Goal: Find specific page/section: Find specific page/section

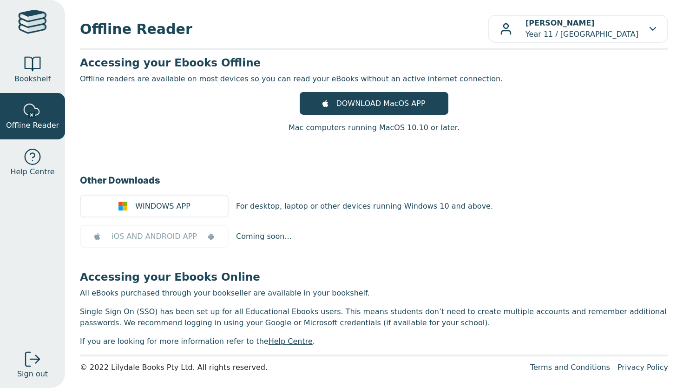
click at [45, 87] on link "Bookshelf" at bounding box center [32, 69] width 65 height 46
click at [46, 77] on span "Bookshelf" at bounding box center [32, 78] width 36 height 11
click at [44, 75] on span "Bookshelf" at bounding box center [32, 78] width 36 height 11
click at [38, 19] on div at bounding box center [32, 23] width 29 height 27
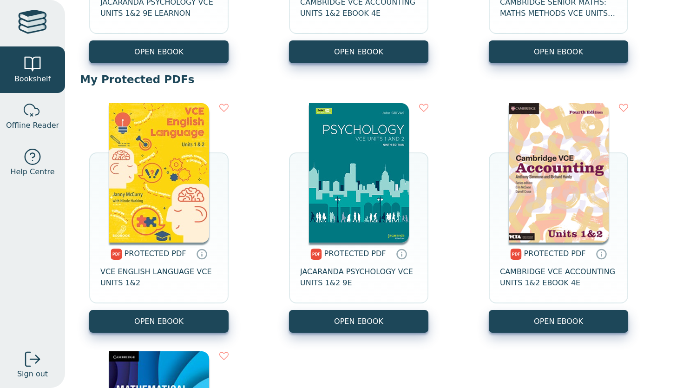
scroll to position [294, 0]
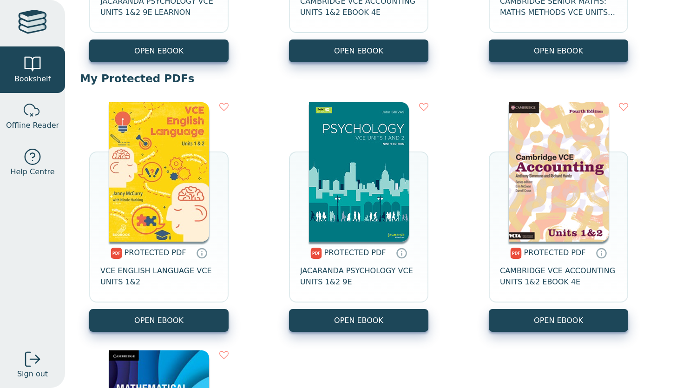
click at [170, 232] on img at bounding box center [159, 171] width 100 height 139
